Goal: Transaction & Acquisition: Purchase product/service

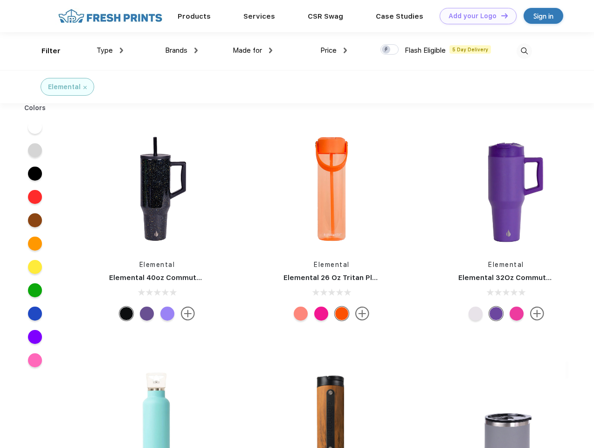
click at [475, 16] on link "Add your Logo Design Tool" at bounding box center [478, 16] width 77 height 16
click at [0, 0] on div "Design Tool" at bounding box center [0, 0] width 0 height 0
click at [500, 15] on link "Add your Logo Design Tool" at bounding box center [478, 16] width 77 height 16
click at [45, 51] on div "Filter" at bounding box center [50, 51] width 19 height 11
click at [110, 50] on span "Type" at bounding box center [105, 50] width 16 height 8
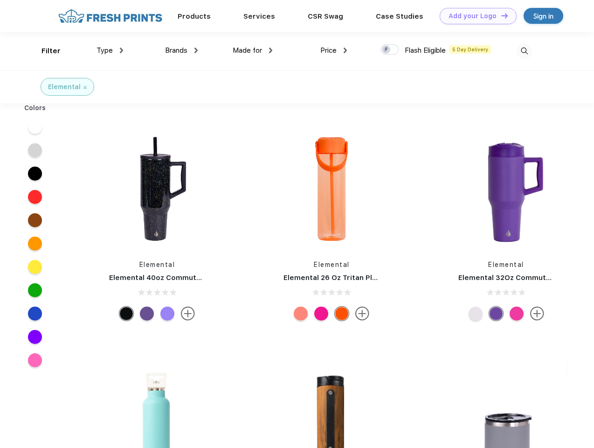
click at [181, 50] on span "Brands" at bounding box center [176, 50] width 22 height 8
click at [253, 50] on span "Made for" at bounding box center [247, 50] width 29 height 8
click at [334, 50] on span "Price" at bounding box center [328, 50] width 16 height 8
click at [390, 50] on div at bounding box center [389, 49] width 18 height 10
click at [386, 50] on input "checkbox" at bounding box center [383, 47] width 6 height 6
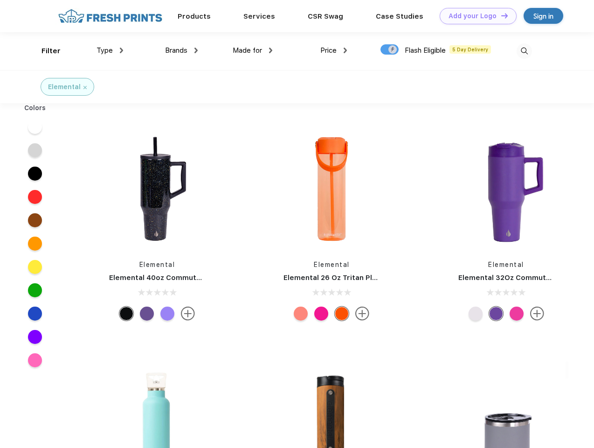
click at [524, 51] on img at bounding box center [524, 50] width 15 height 15
